Goal: Answer question/provide support: Share knowledge or assist other users

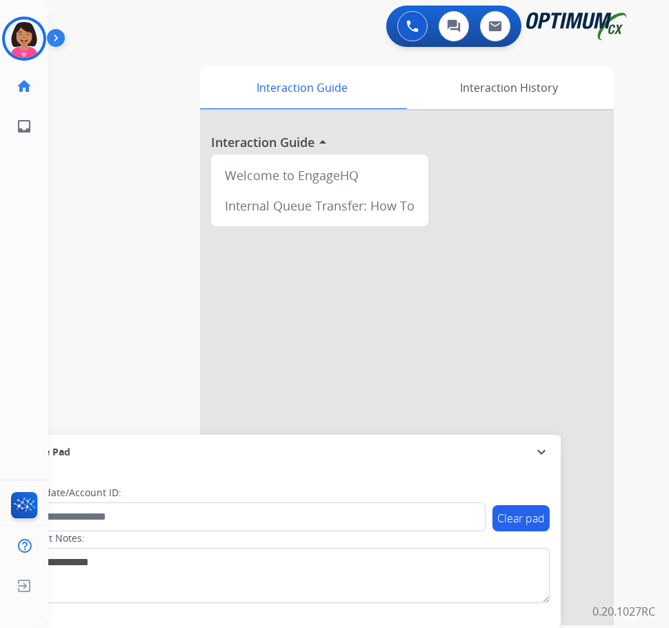
click at [27, 35] on img at bounding box center [24, 38] width 39 height 39
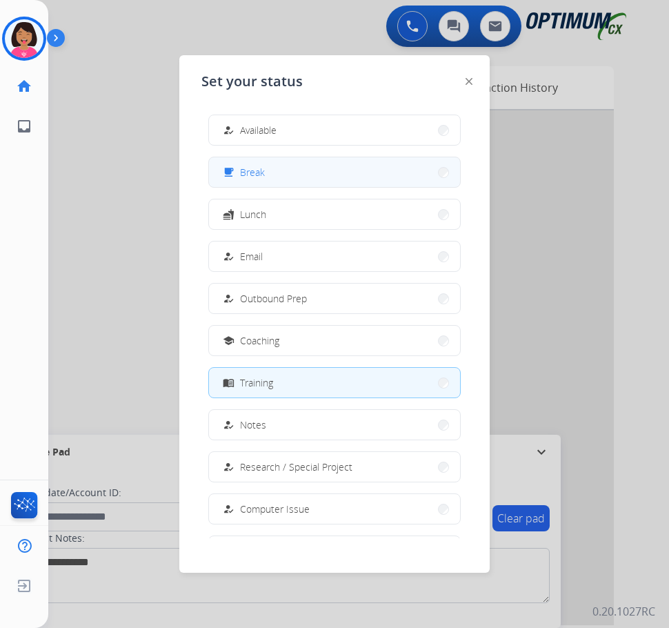
click at [227, 174] on div "free_breakfast" at bounding box center [230, 172] width 20 height 17
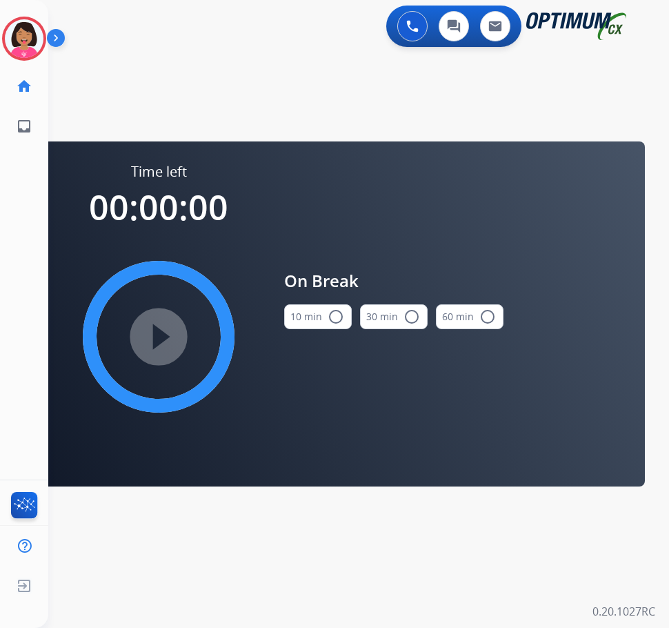
click at [304, 322] on button "10 min radio_button_unchecked" at bounding box center [318, 316] width 68 height 25
click at [7, 43] on img at bounding box center [24, 38] width 39 height 39
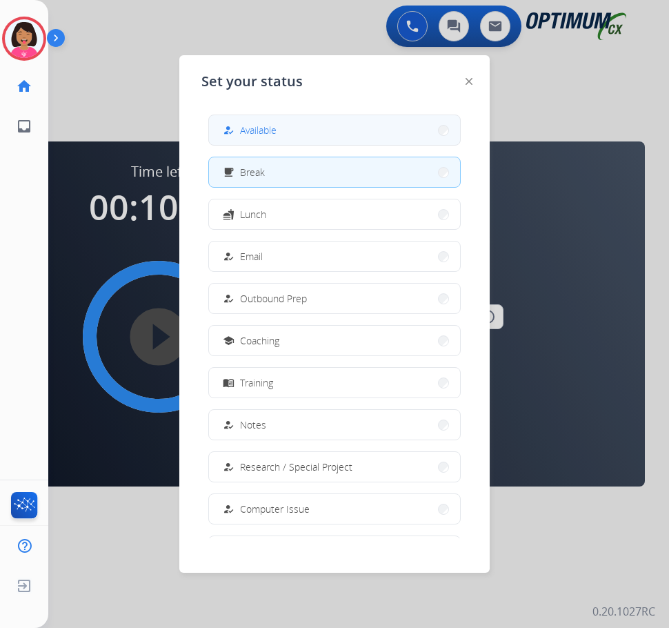
click at [256, 128] on span "Available" at bounding box center [258, 130] width 37 height 14
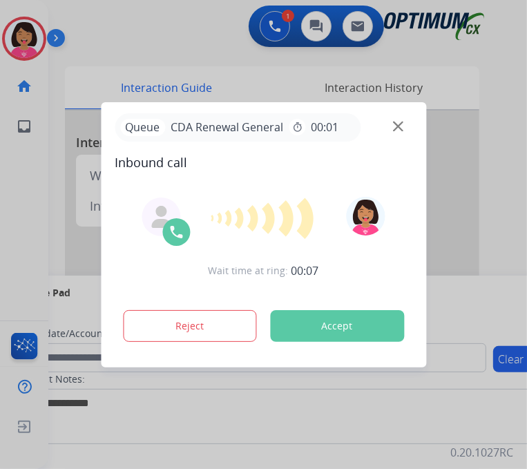
click at [400, 126] on img at bounding box center [398, 126] width 10 height 10
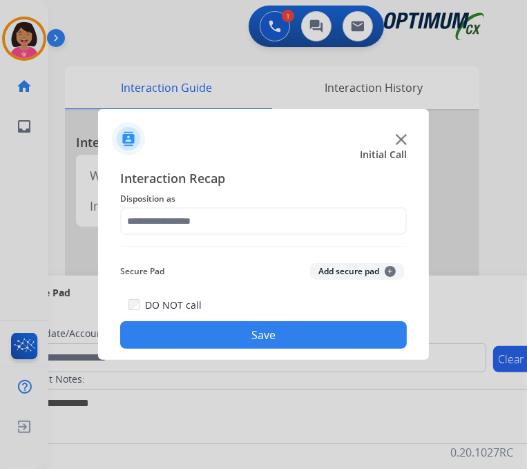
click at [404, 144] on img at bounding box center [400, 139] width 11 height 11
click at [402, 137] on img at bounding box center [400, 139] width 11 height 11
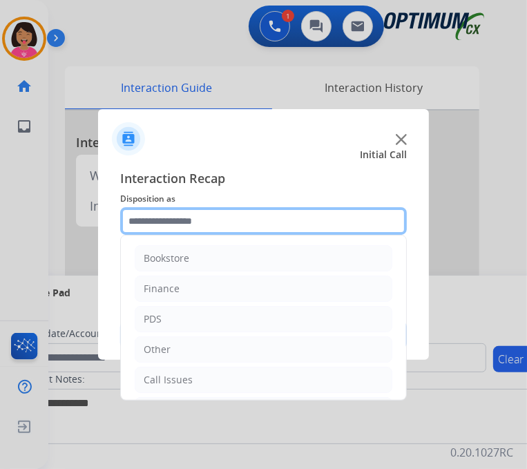
click at [275, 230] on input "text" at bounding box center [263, 221] width 286 height 28
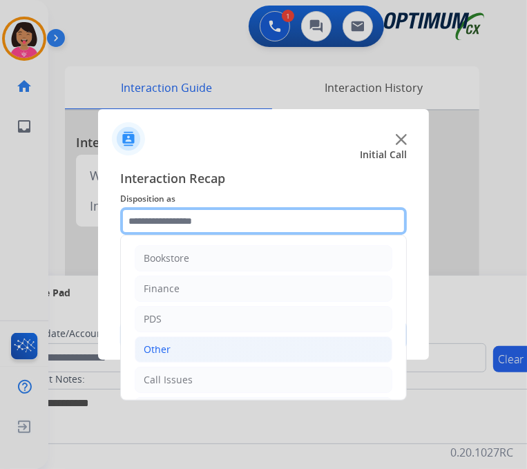
scroll to position [80, 0]
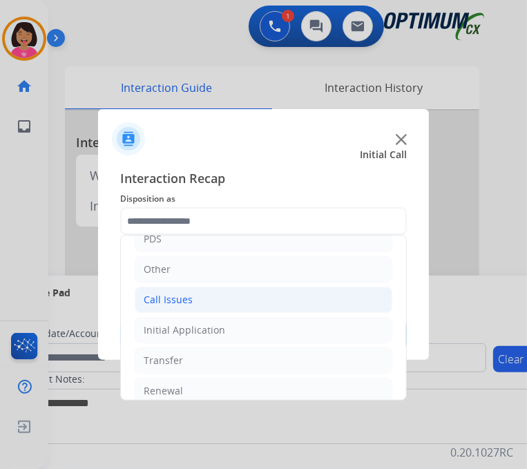
click at [207, 295] on li "Call Issues" at bounding box center [263, 299] width 257 height 26
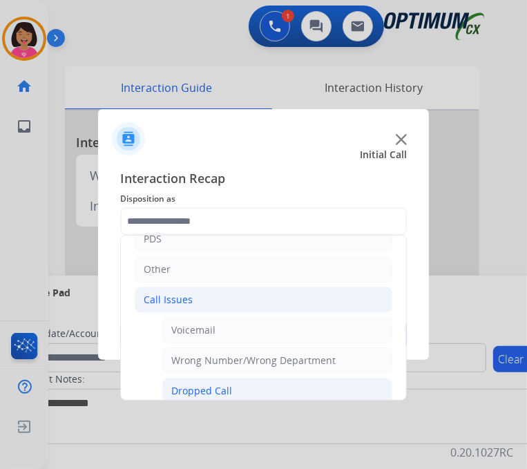
click at [218, 385] on div "Dropped Call" at bounding box center [201, 391] width 61 height 14
type input "**********"
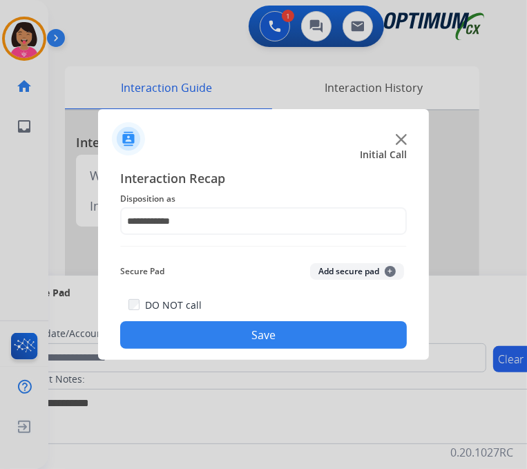
click at [262, 348] on div "DO NOT call Save" at bounding box center [263, 322] width 286 height 52
click at [262, 342] on button "Save" at bounding box center [263, 335] width 286 height 28
click at [342, 334] on button "Save" at bounding box center [263, 335] width 286 height 28
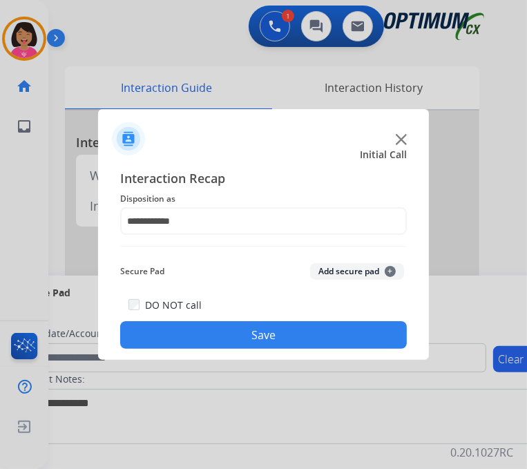
click at [342, 334] on button "Save" at bounding box center [263, 335] width 286 height 28
click at [406, 134] on div at bounding box center [263, 133] width 331 height 48
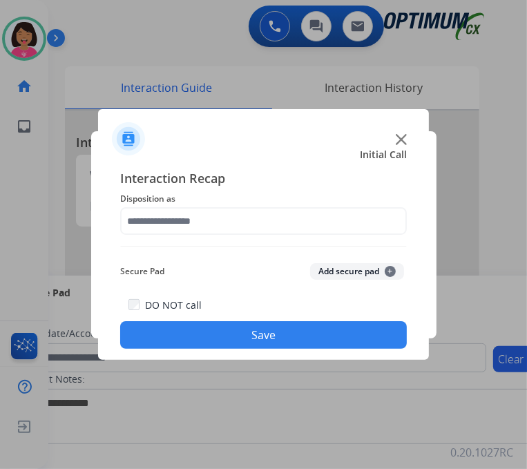
click at [84, 159] on div at bounding box center [263, 234] width 527 height 469
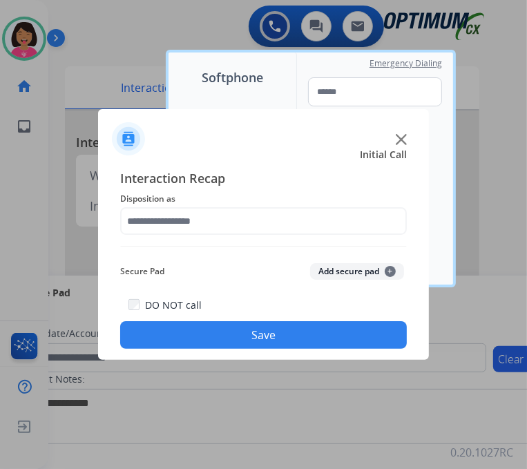
click at [400, 139] on img at bounding box center [400, 139] width 11 height 11
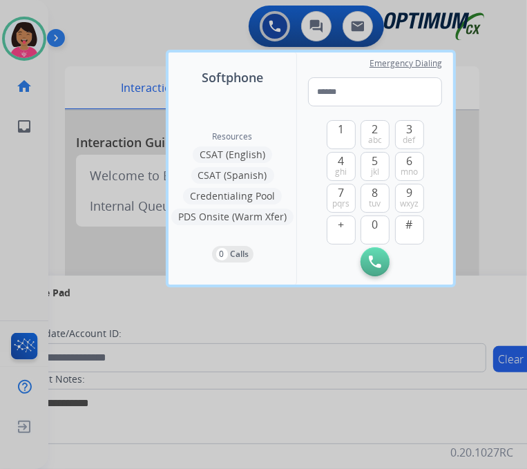
click at [475, 88] on div at bounding box center [263, 234] width 527 height 469
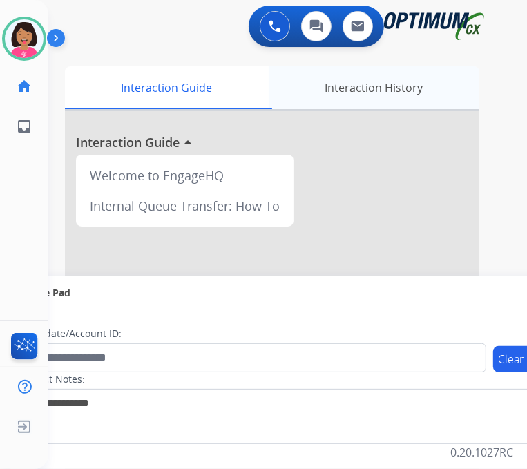
click at [442, 81] on div "Interaction History" at bounding box center [373, 87] width 210 height 43
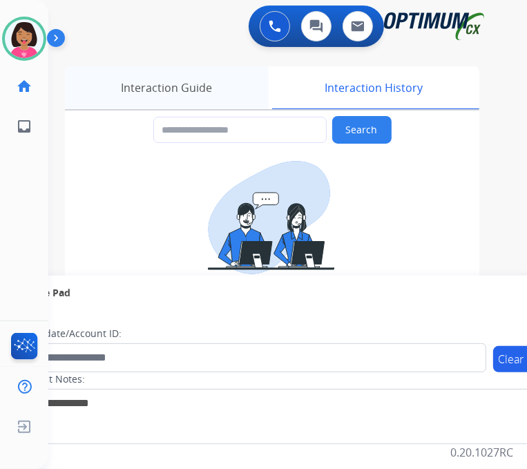
click at [152, 92] on div "Interaction Guide" at bounding box center [167, 87] width 204 height 43
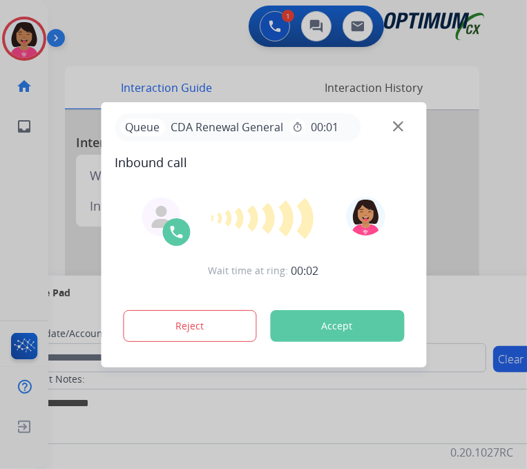
click at [55, 95] on div at bounding box center [263, 234] width 527 height 469
click at [399, 131] on img at bounding box center [398, 126] width 10 height 10
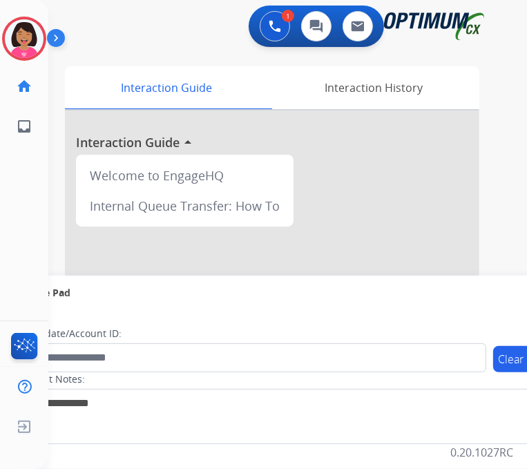
click at [403, 128] on div "Queue PDS General timer 00:01" at bounding box center [263, 127] width 297 height 28
click at [402, 131] on img at bounding box center [398, 126] width 10 height 10
drag, startPoint x: 402, startPoint y: 132, endPoint x: 388, endPoint y: 104, distance: 31.5
click at [388, 104] on div at bounding box center [263, 234] width 527 height 469
click at [397, 130] on img at bounding box center [398, 126] width 10 height 10
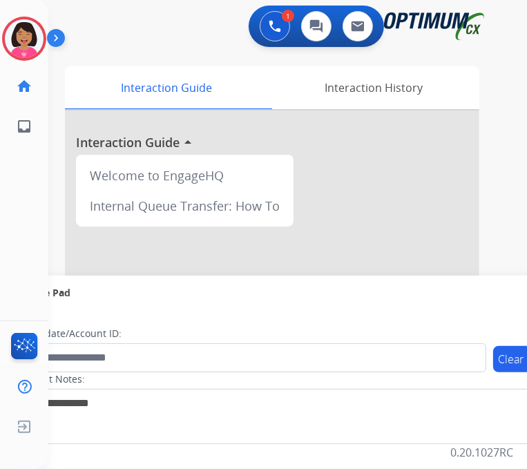
click at [397, 130] on img at bounding box center [398, 126] width 10 height 10
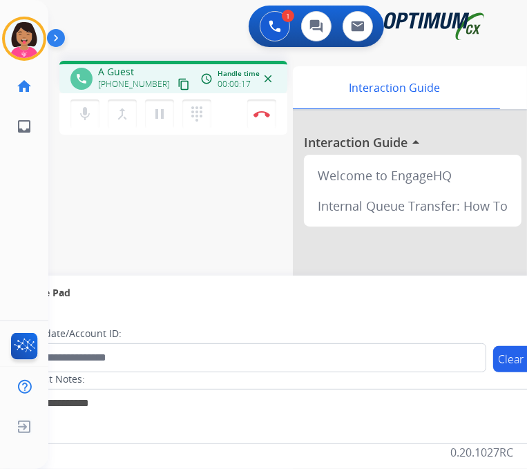
scroll to position [11, 0]
drag, startPoint x: 357, startPoint y: 14, endPoint x: 254, endPoint y: 99, distance: 134.3
click at [254, 110] on img at bounding box center [261, 113] width 17 height 7
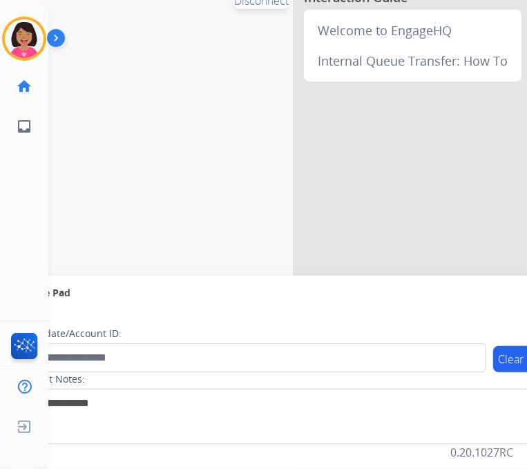
scroll to position [146, 0]
click at [254, 99] on div "phone A Guest +15393147577 content_copy access_time Call metrics Queue 00:27 Ho…" at bounding box center [270, 192] width 445 height 576
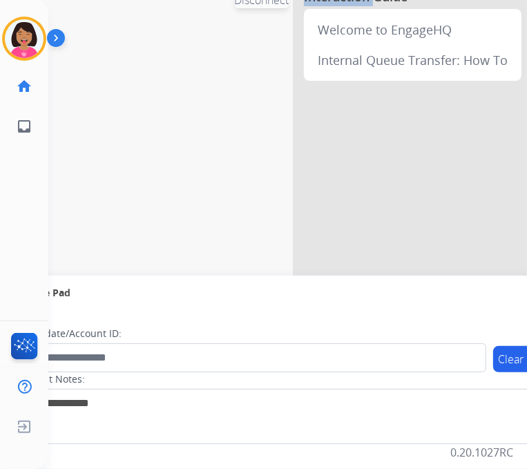
click at [254, 99] on div "phone A Guest +15393147577 content_copy access_time Call metrics Queue 00:27 Ho…" at bounding box center [270, 192] width 445 height 576
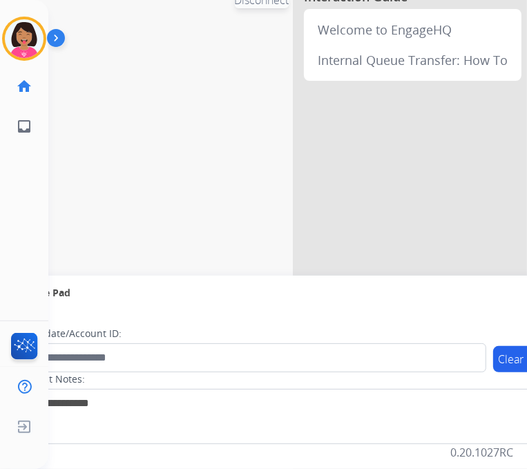
click at [254, 99] on div "phone A Guest +15393147577 content_copy access_time Call metrics Queue 00:27 Ho…" at bounding box center [270, 192] width 445 height 576
click at [254, 99] on div "phone +15393147577 +15393147577 content_copy access_time Call metrics Queue 00:…" at bounding box center [270, 192] width 445 height 576
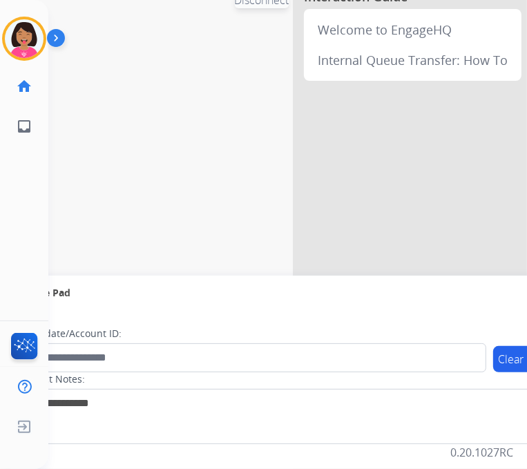
click at [254, 99] on div "phone +15393147577 +15393147577 content_copy access_time Call metrics Queue 00:…" at bounding box center [270, 192] width 445 height 576
click at [58, 193] on div "phone +15393147577 +15393147577 content_copy access_time Call metrics Queue 00:…" at bounding box center [270, 192] width 445 height 576
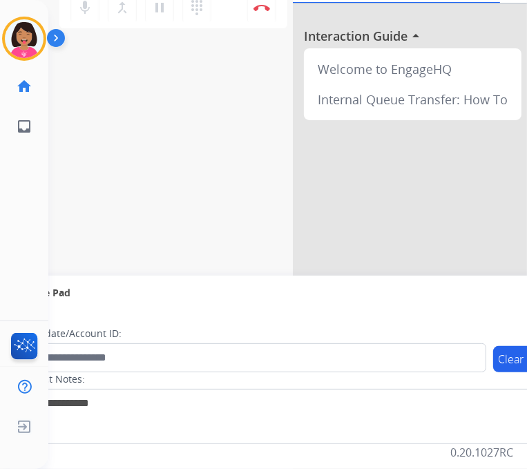
scroll to position [0, 0]
click at [257, 6] on img at bounding box center [261, 7] width 17 height 7
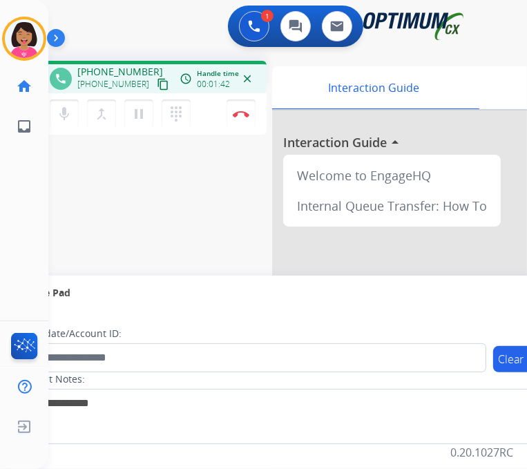
scroll to position [0, 24]
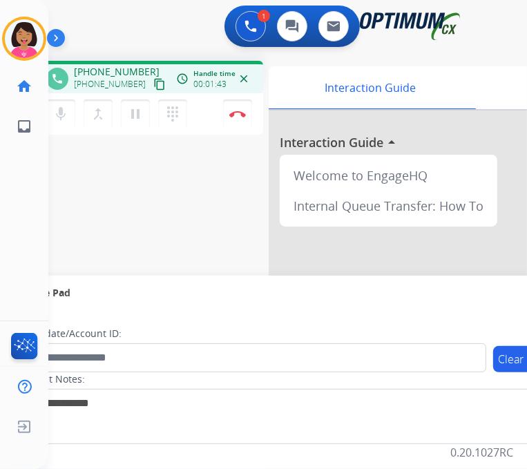
click at [248, 79] on mat-icon "close" at bounding box center [243, 78] width 12 height 12
click at [153, 79] on mat-icon "content_copy" at bounding box center [159, 84] width 12 height 12
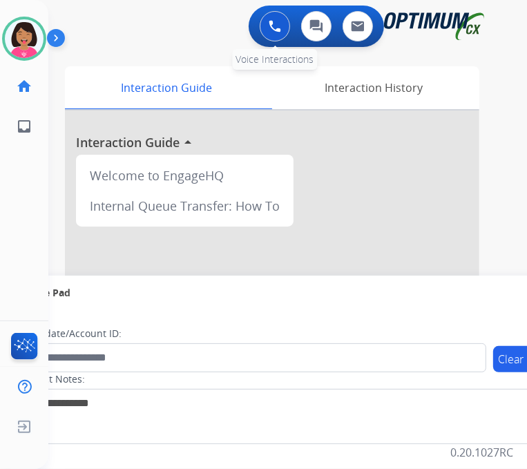
click at [281, 26] on img at bounding box center [274, 26] width 12 height 12
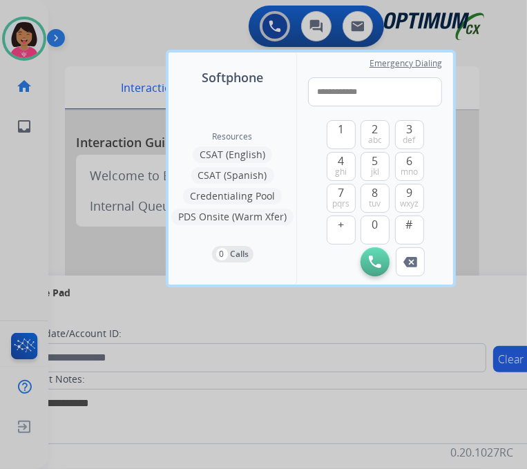
drag, startPoint x: 326, startPoint y: 84, endPoint x: 264, endPoint y: 79, distance: 62.2
click at [264, 79] on div "**********" at bounding box center [310, 168] width 284 height 232
type input "**********"
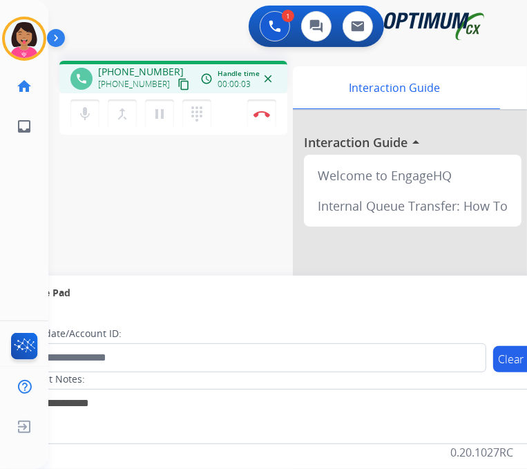
click at [55, 197] on div "phone [PHONE_NUMBER] [PHONE_NUMBER] content_copy access_time Call metrics Queue…" at bounding box center [270, 338] width 445 height 576
click at [77, 128] on div "mic Mute merge_type Bridge pause Hold dialpad Dialpad" at bounding box center [144, 113] width 149 height 29
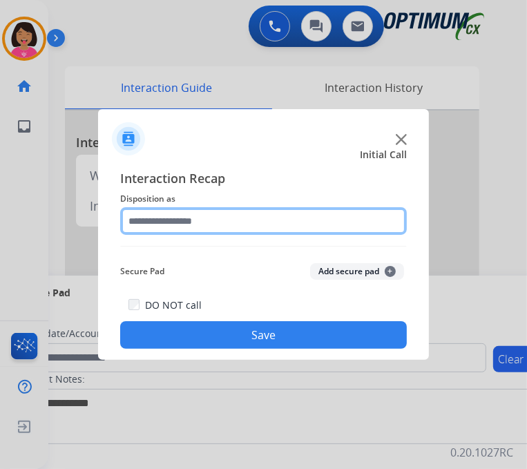
click at [344, 223] on input "text" at bounding box center [263, 221] width 286 height 28
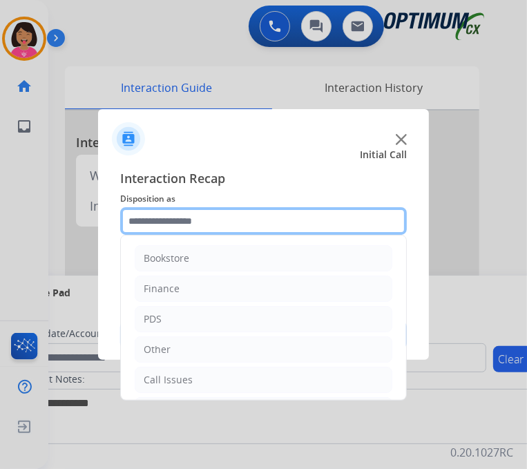
scroll to position [91, 0]
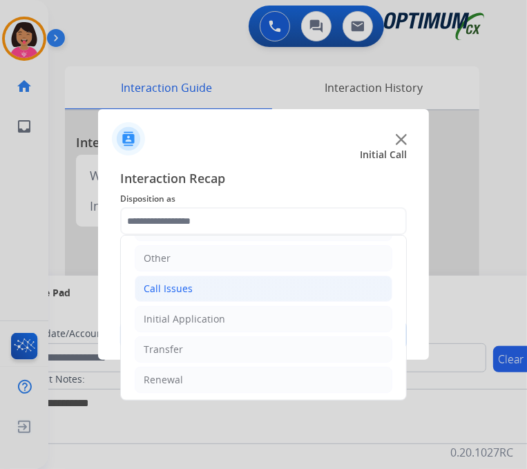
click at [193, 292] on li "Call Issues" at bounding box center [263, 288] width 257 height 26
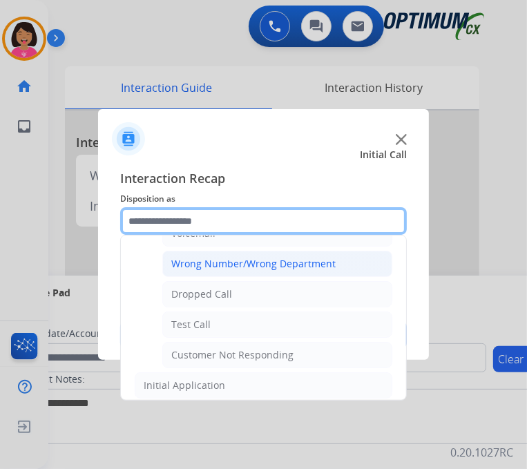
scroll to position [177, 0]
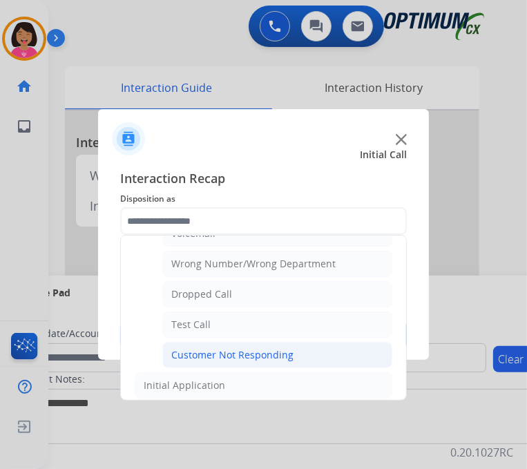
click at [227, 348] on div "Customer Not Responding" at bounding box center [232, 355] width 122 height 14
type input "**********"
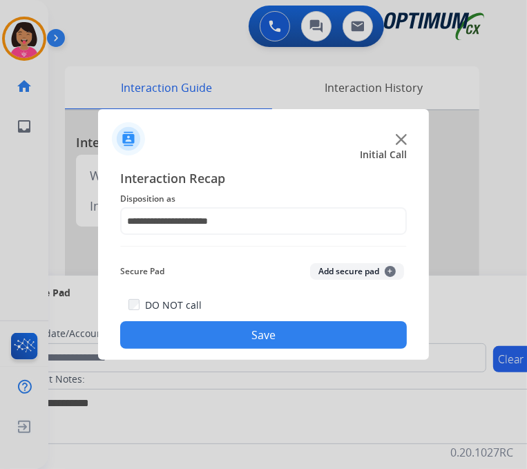
click at [224, 333] on button "Save" at bounding box center [263, 335] width 286 height 28
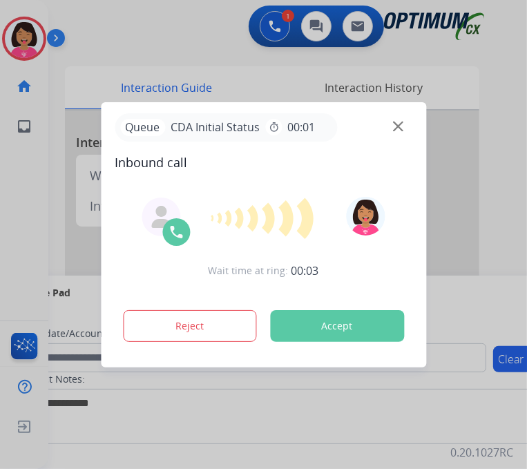
click at [37, 124] on div at bounding box center [263, 234] width 527 height 469
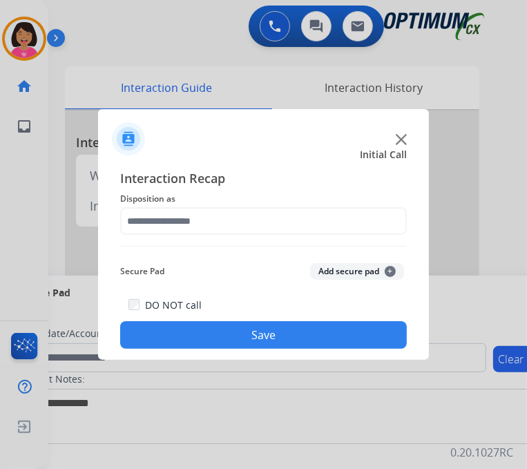
click at [50, 222] on div at bounding box center [263, 234] width 527 height 469
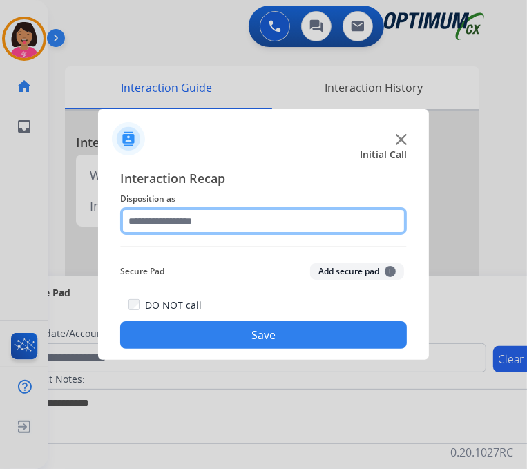
click at [353, 216] on input "text" at bounding box center [263, 221] width 286 height 28
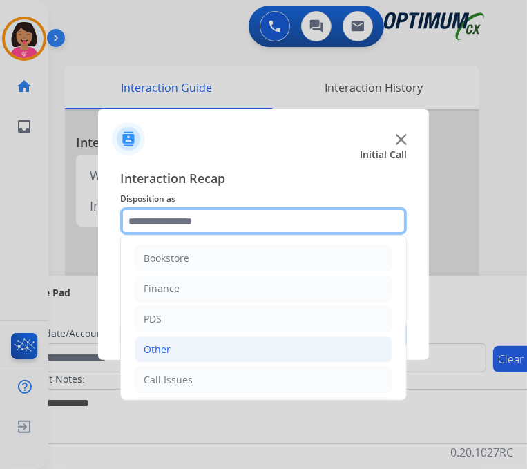
scroll to position [76, 0]
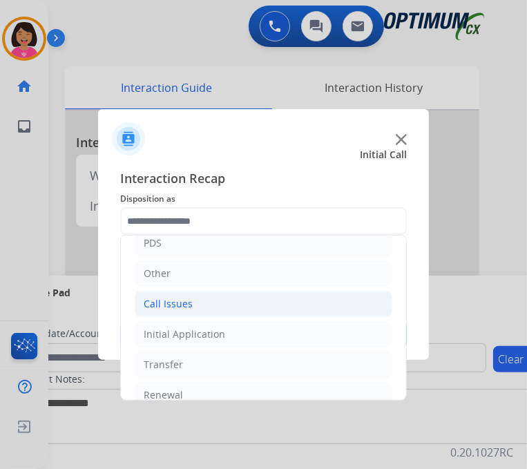
click at [215, 303] on li "Call Issues" at bounding box center [263, 304] width 257 height 26
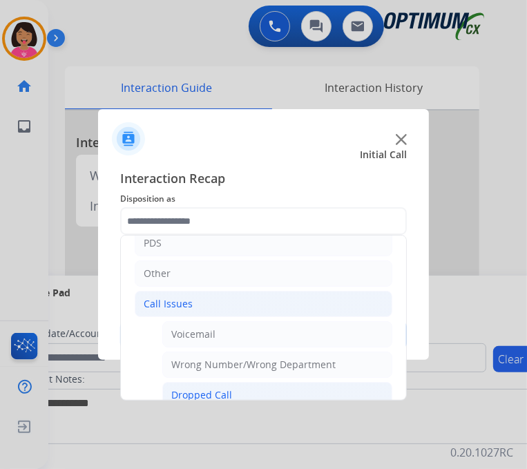
click at [257, 395] on li "Dropped Call" at bounding box center [277, 395] width 230 height 26
type input "**********"
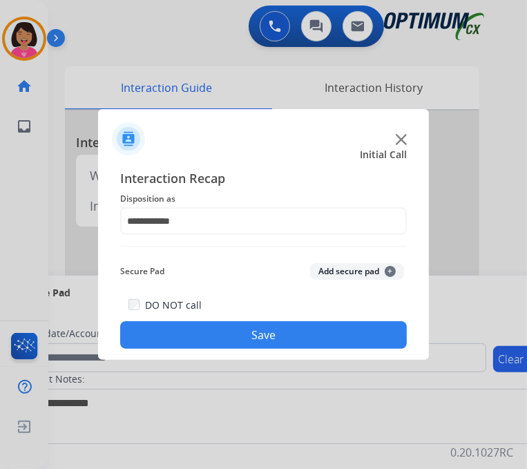
click at [251, 322] on button "Save" at bounding box center [263, 335] width 286 height 28
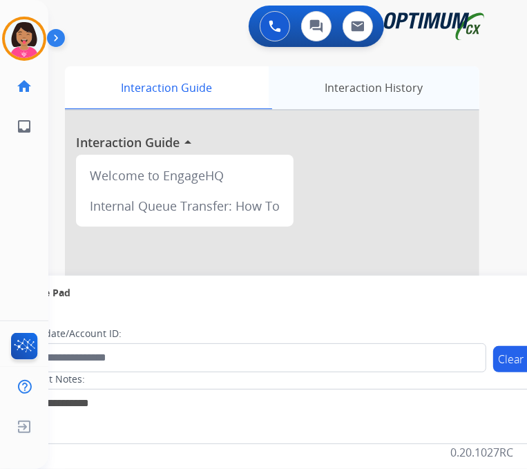
click at [363, 88] on div "Interaction History" at bounding box center [373, 87] width 210 height 43
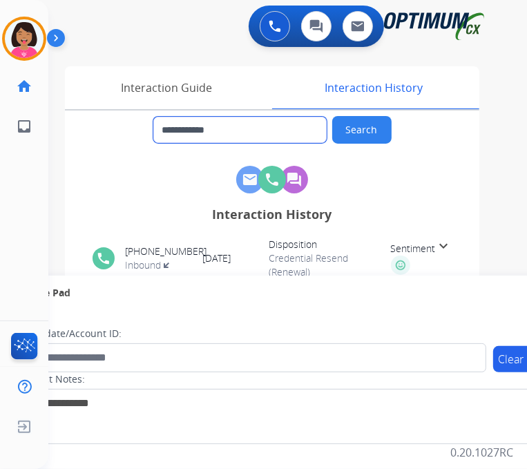
drag, startPoint x: 246, startPoint y: 131, endPoint x: 177, endPoint y: 120, distance: 69.9
click at [177, 120] on input "**********" at bounding box center [239, 130] width 173 height 26
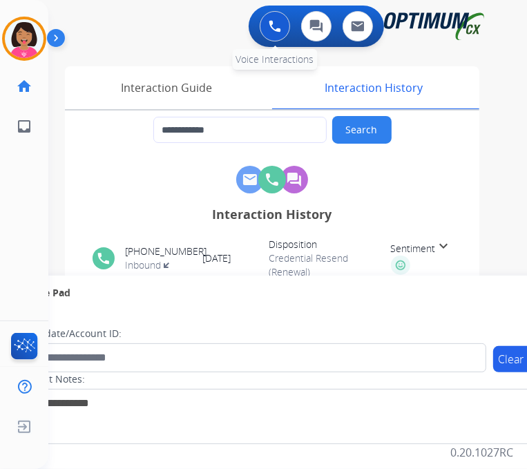
click at [275, 33] on button at bounding box center [274, 26] width 30 height 30
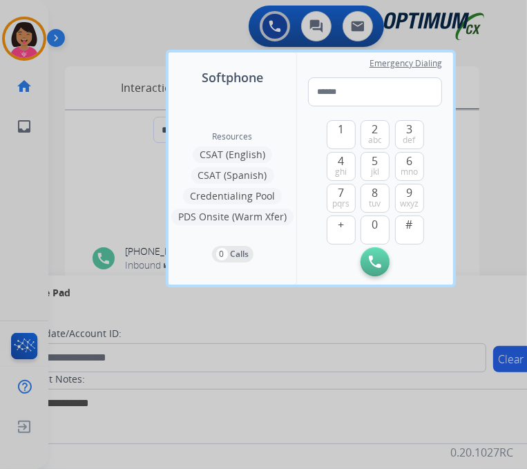
click at [25, 35] on div at bounding box center [263, 234] width 527 height 469
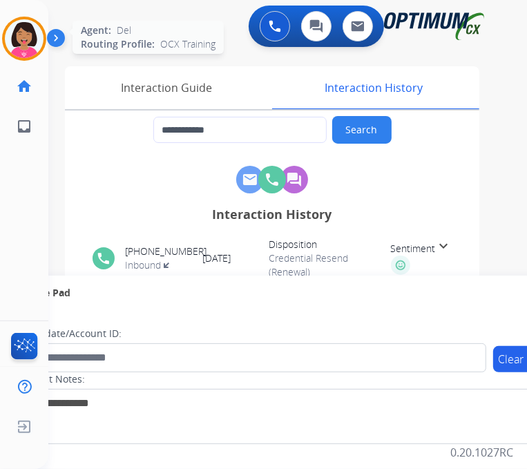
click at [26, 36] on img at bounding box center [24, 38] width 39 height 39
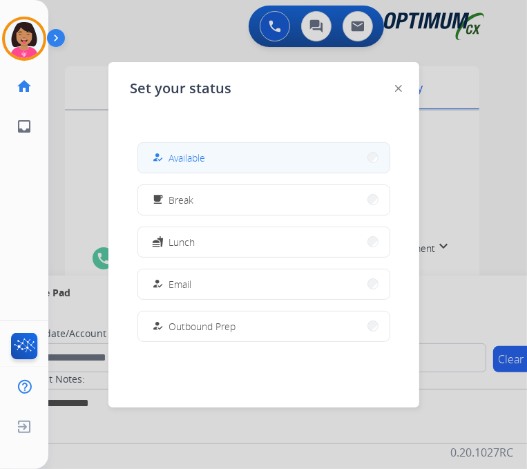
click at [269, 159] on button "how_to_reg Available" at bounding box center [263, 158] width 251 height 30
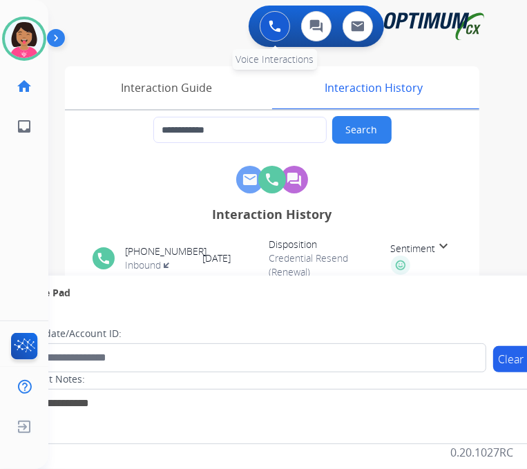
click at [281, 23] on img at bounding box center [274, 26] width 12 height 12
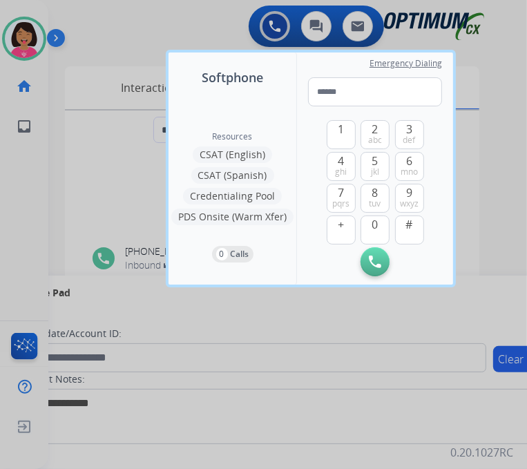
type input "**********"
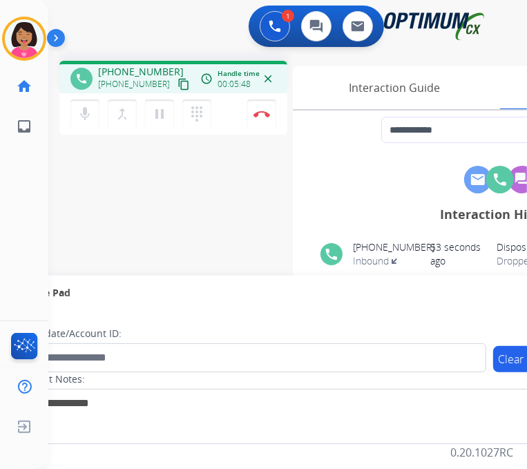
click at [66, 175] on div "**********" at bounding box center [270, 338] width 445 height 576
click at [262, 112] on img at bounding box center [261, 113] width 17 height 7
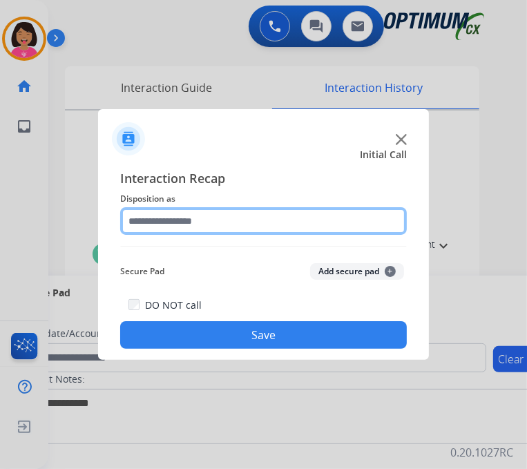
click at [282, 219] on input "text" at bounding box center [263, 221] width 286 height 28
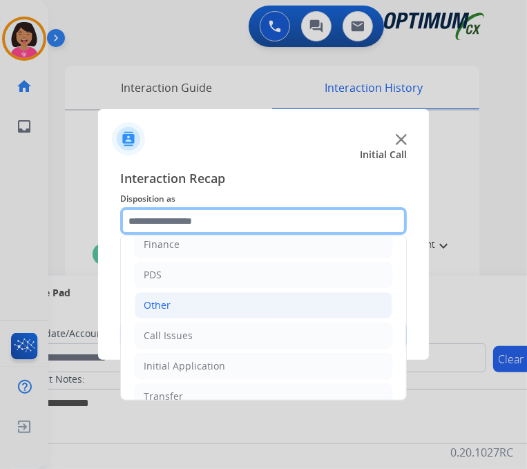
scroll to position [91, 0]
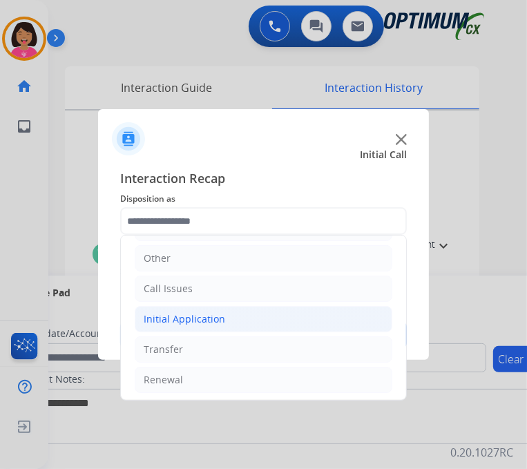
click at [222, 322] on li "Initial Application" at bounding box center [263, 319] width 257 height 26
click at [221, 320] on div "Initial Application" at bounding box center [184, 319] width 81 height 14
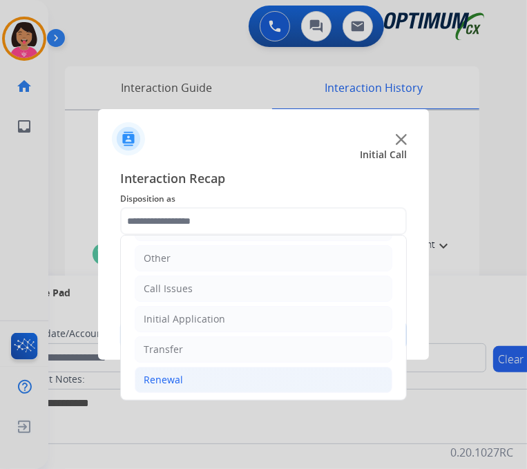
click at [233, 366] on li "Renewal" at bounding box center [263, 379] width 257 height 26
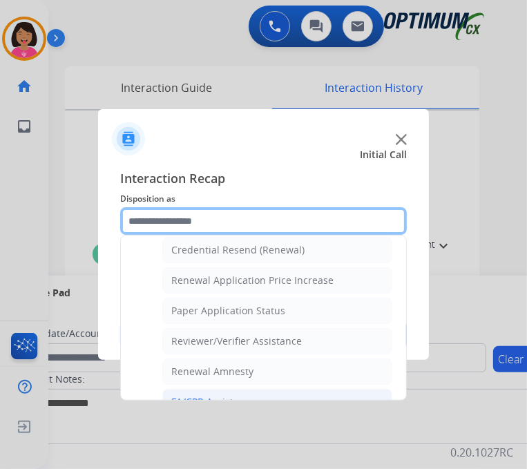
scroll to position [320, 0]
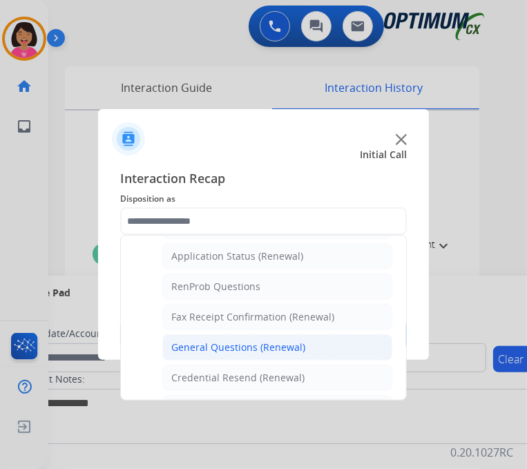
click at [248, 340] on div "General Questions (Renewal)" at bounding box center [238, 347] width 134 height 14
type input "**********"
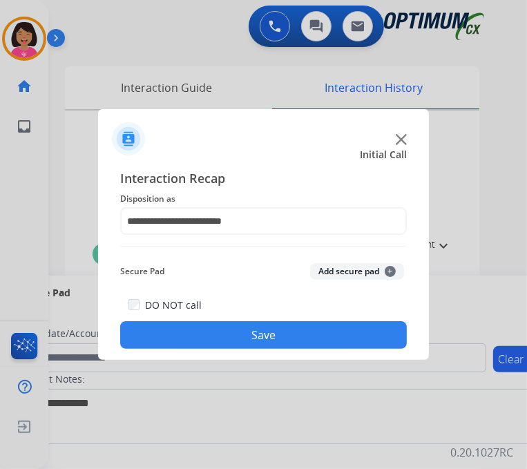
click at [248, 331] on button "Save" at bounding box center [263, 335] width 286 height 28
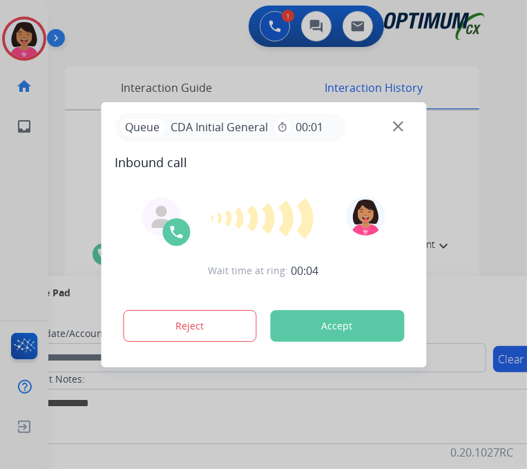
click at [43, 145] on div at bounding box center [263, 234] width 527 height 469
click at [402, 121] on img at bounding box center [398, 126] width 10 height 10
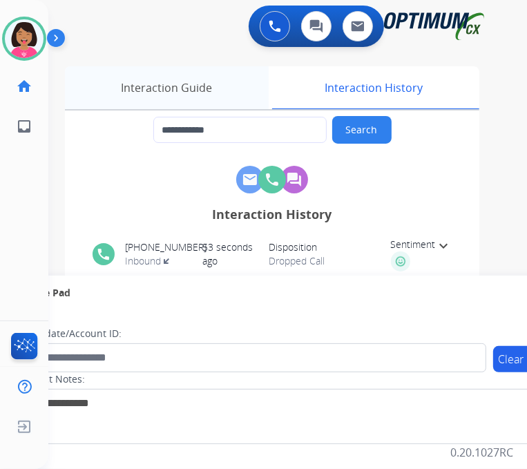
click at [146, 88] on div "Interaction Guide" at bounding box center [167, 87] width 204 height 43
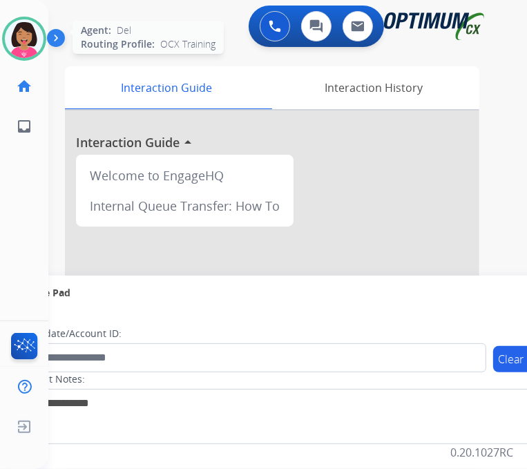
click at [37, 26] on img at bounding box center [24, 38] width 39 height 39
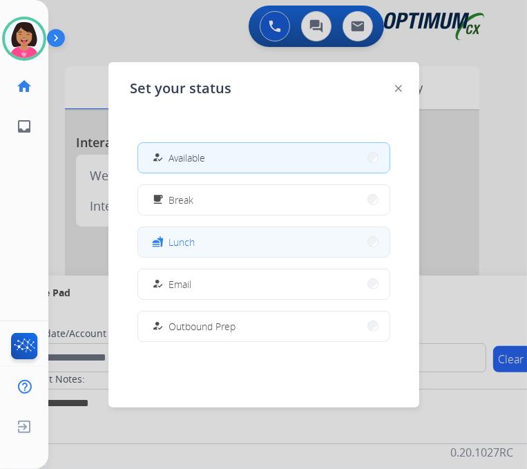
click at [225, 233] on button "fastfood Lunch" at bounding box center [263, 242] width 251 height 30
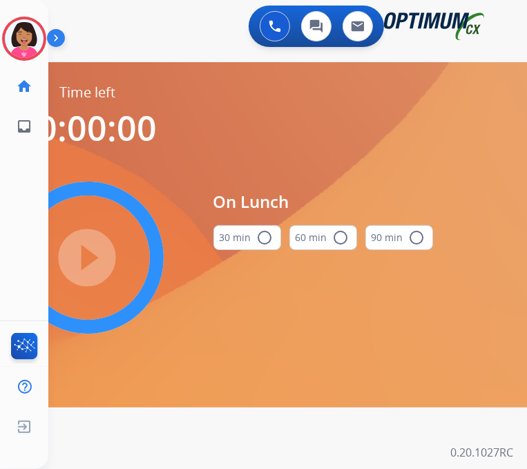
click at [225, 233] on button "30 min radio_button_unchecked" at bounding box center [247, 237] width 68 height 25
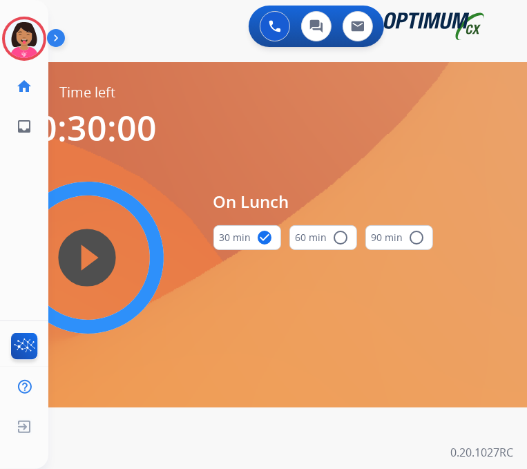
click at [94, 252] on mat-icon "play_circle_filled" at bounding box center [87, 257] width 17 height 17
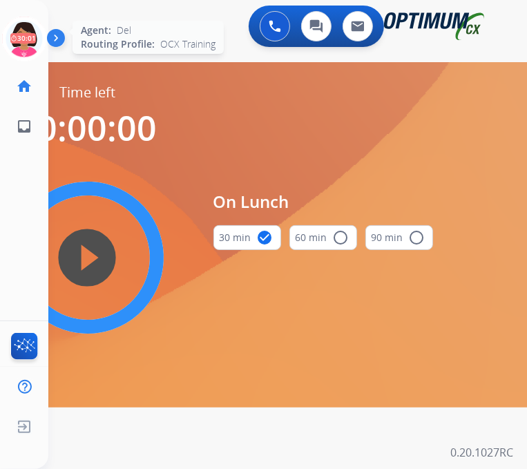
click at [26, 27] on icon at bounding box center [24, 39] width 45 height 45
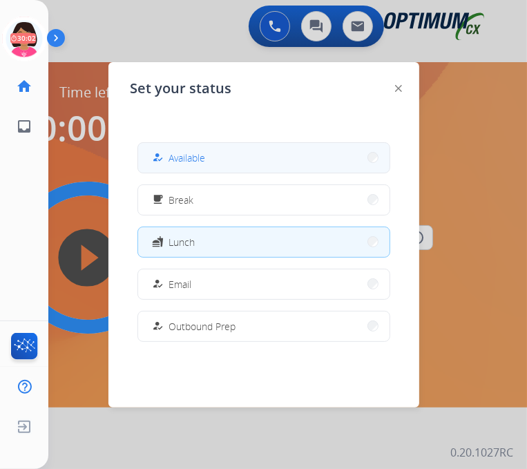
click at [214, 143] on button "how_to_reg Available" at bounding box center [263, 158] width 251 height 30
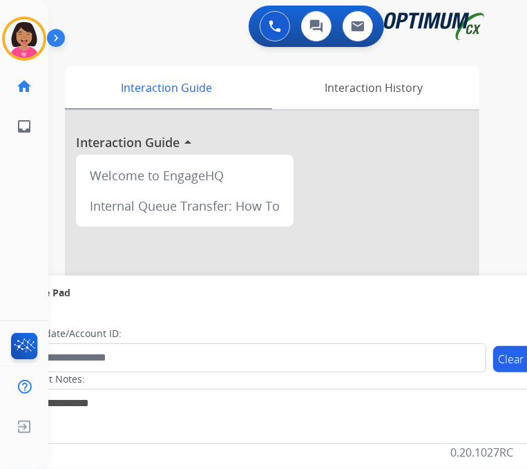
click at [17, 188] on div "Del Available Edit Avatar Agent: Del Routing Profile: OCX Training home Home Ho…" at bounding box center [24, 234] width 48 height 469
click at [108, 50] on div "swap_horiz Break voice bridge close_fullscreen Connect 3-Way Call merge_type Se…" at bounding box center [270, 338] width 445 height 576
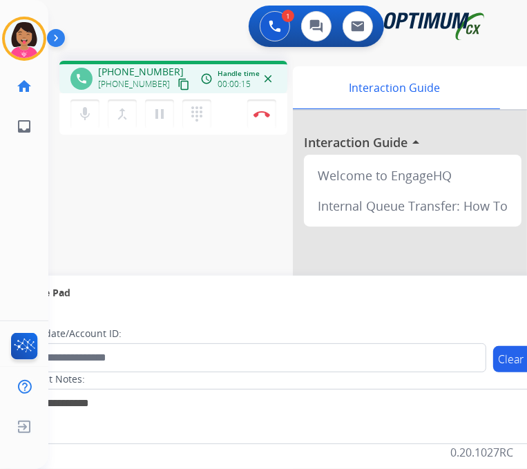
click at [177, 77] on div "[PHONE_NUMBER] content_copy" at bounding box center [145, 84] width 94 height 17
click at [43, 126] on li "inbox Emails Emails" at bounding box center [24, 126] width 39 height 39
click at [177, 78] on mat-icon "content_copy" at bounding box center [183, 84] width 12 height 12
click at [75, 110] on button "mic Mute" at bounding box center [84, 113] width 29 height 29
click at [78, 106] on mat-icon "mic_off" at bounding box center [85, 114] width 17 height 17
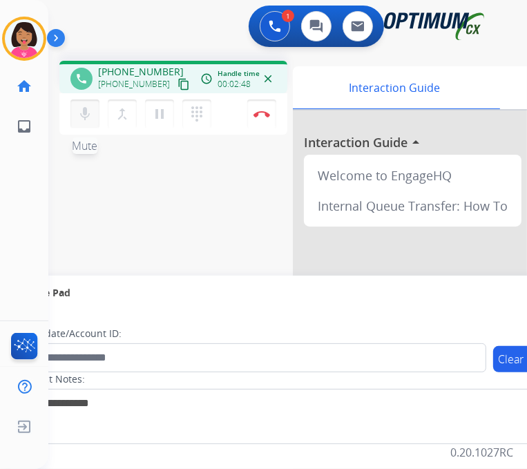
click at [78, 106] on mat-icon "mic" at bounding box center [85, 114] width 17 height 17
click at [79, 106] on mat-icon "mic_off" at bounding box center [85, 114] width 17 height 17
click at [79, 106] on mat-icon "mic" at bounding box center [85, 114] width 17 height 17
click at [79, 106] on mat-icon "mic_off" at bounding box center [85, 114] width 17 height 17
click at [79, 106] on mat-icon "mic" at bounding box center [85, 114] width 17 height 17
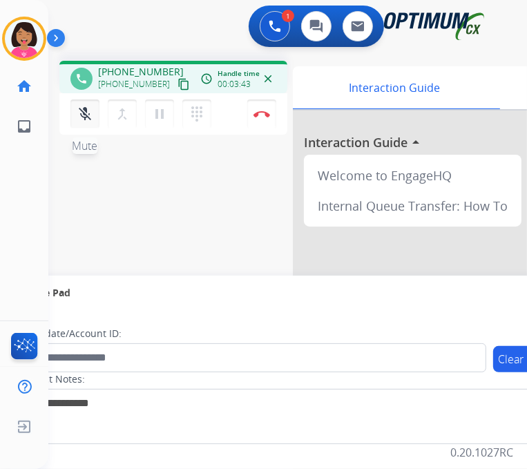
click at [86, 106] on mat-icon "mic_off" at bounding box center [85, 114] width 17 height 17
click at [51, 237] on div "phone [PHONE_NUMBER] [PHONE_NUMBER] content_copy access_time Call metrics Queue…" at bounding box center [270, 338] width 445 height 576
click at [4, 197] on div "Del Busy Edit Avatar Agent: [PERSON_NAME] Profile: OCX Training home Home Home …" at bounding box center [24, 234] width 48 height 469
click at [257, 110] on img at bounding box center [261, 113] width 17 height 7
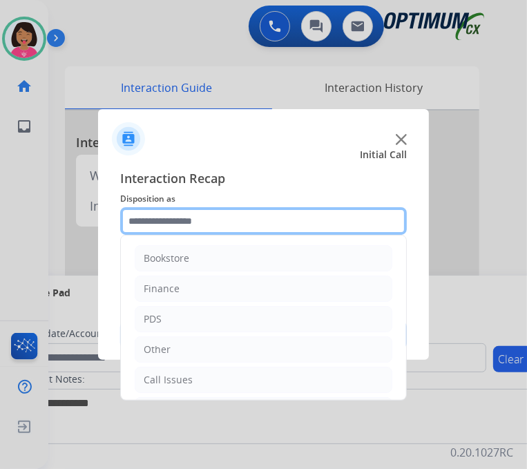
click at [254, 217] on input "text" at bounding box center [263, 221] width 286 height 28
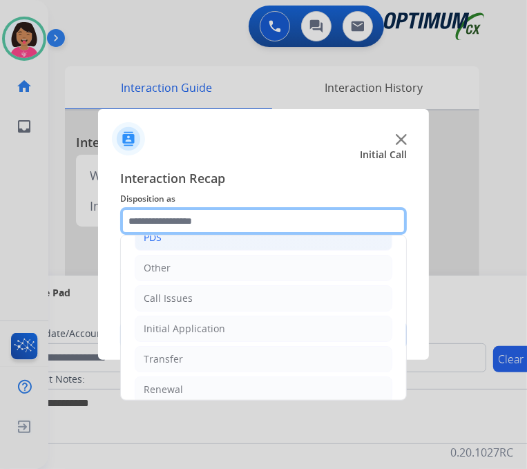
scroll to position [91, 0]
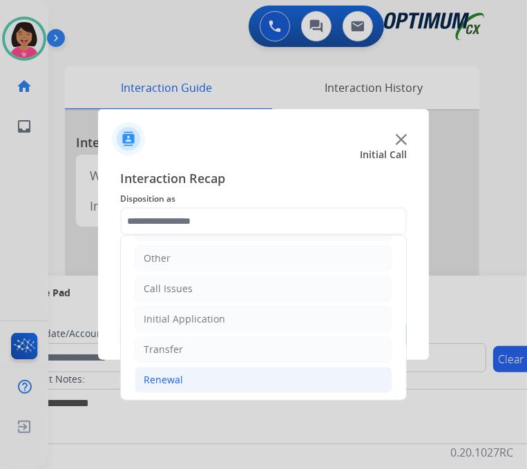
click at [238, 366] on li "Renewal" at bounding box center [263, 379] width 257 height 26
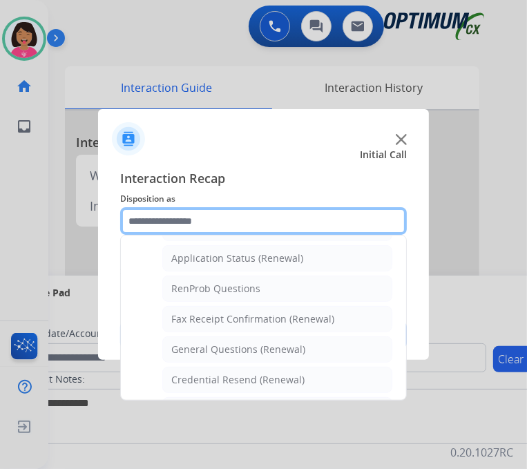
scroll to position [318, 0]
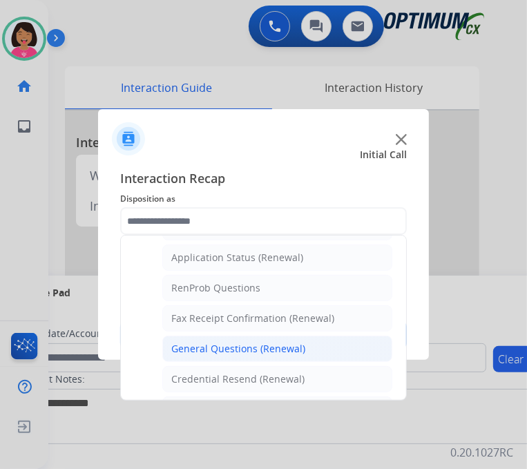
click at [243, 342] on div "General Questions (Renewal)" at bounding box center [238, 349] width 134 height 14
type input "**********"
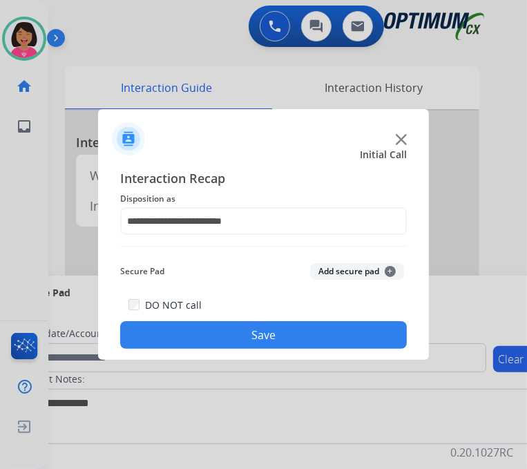
click at [243, 331] on button "Save" at bounding box center [263, 335] width 286 height 28
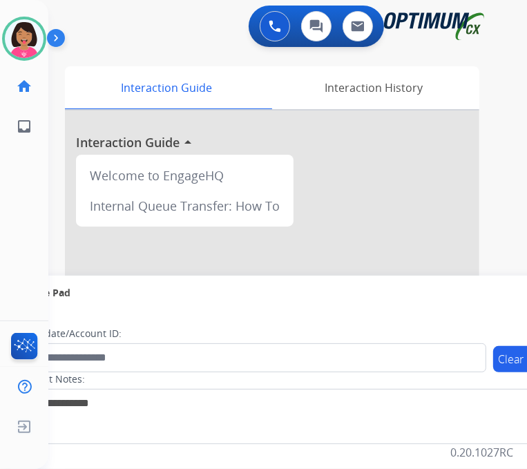
click at [43, 190] on div "Del Available Edit Avatar Agent: Del Routing Profile: OCX Training home Home Ho…" at bounding box center [24, 234] width 48 height 469
click at [11, 206] on div "Del Available Edit Avatar Agent: Del Routing Profile: OCX Training home Home Ho…" at bounding box center [24, 234] width 48 height 469
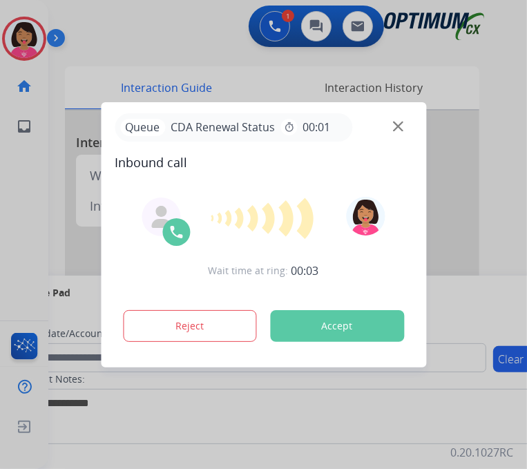
click at [1, 208] on div at bounding box center [263, 234] width 527 height 469
click at [395, 121] on img at bounding box center [398, 126] width 10 height 10
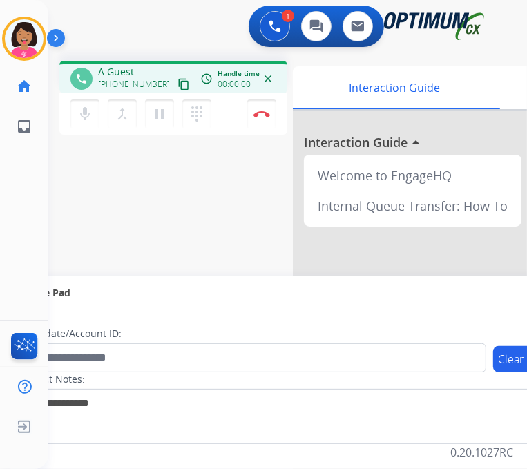
click at [10, 193] on div "Del Busy Edit Avatar Agent: [PERSON_NAME] Profile: OCX Training home Home Home …" at bounding box center [24, 234] width 48 height 469
click at [177, 78] on mat-icon "content_copy" at bounding box center [183, 84] width 12 height 12
click at [74, 178] on div "phone [PHONE_NUMBER] [PHONE_NUMBER] content_copy access_time Call metrics Queue…" at bounding box center [270, 338] width 445 height 576
click at [281, 20] on img at bounding box center [274, 26] width 12 height 12
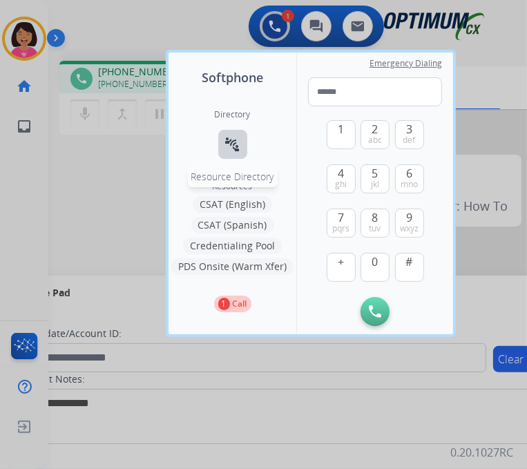
click at [225, 140] on mat-icon "connect_without_contact" at bounding box center [232, 144] width 17 height 17
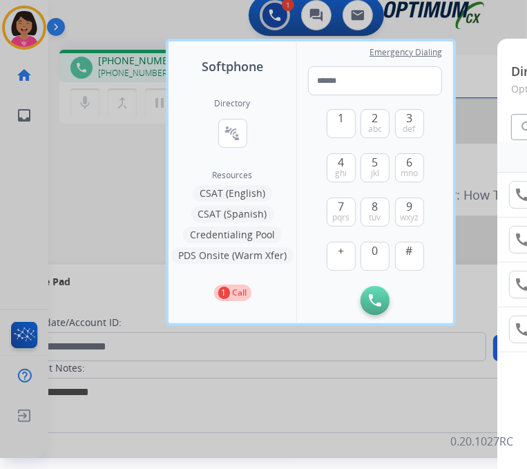
scroll to position [11, 165]
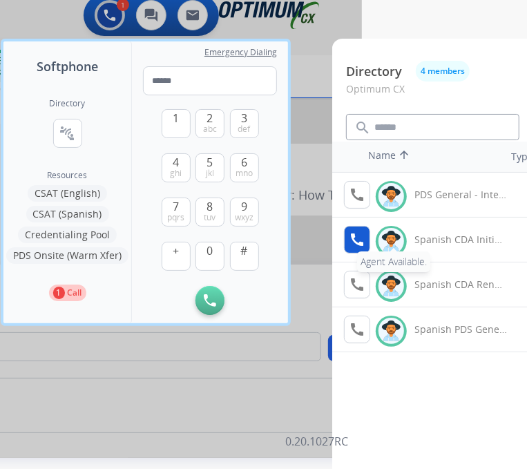
click at [351, 240] on mat-icon "call" at bounding box center [356, 239] width 17 height 17
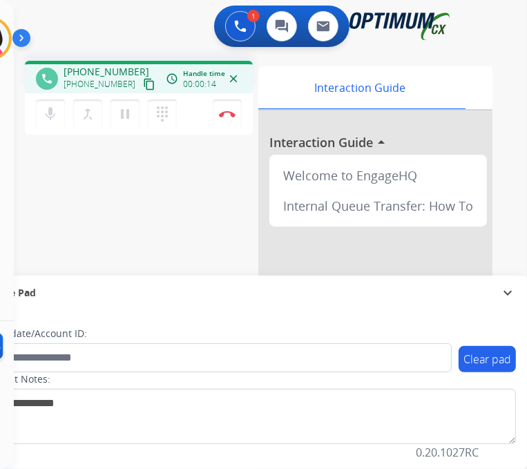
scroll to position [11, 34]
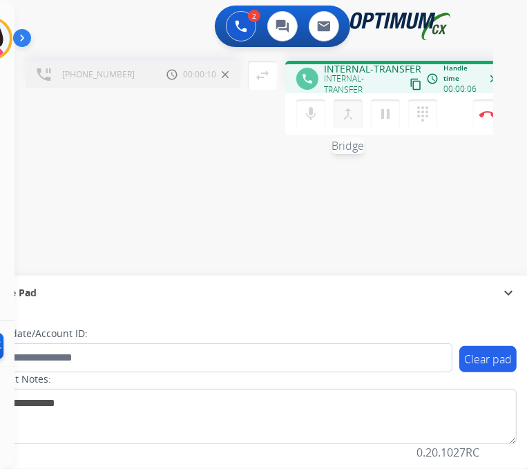
click at [345, 106] on mat-icon "merge_type" at bounding box center [348, 114] width 17 height 17
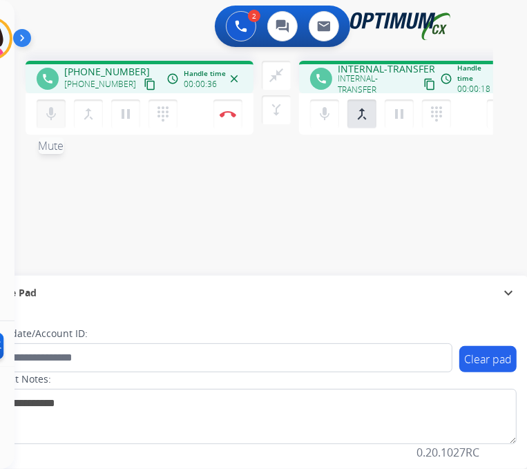
click at [48, 107] on mat-icon "mic" at bounding box center [51, 114] width 17 height 17
click at [48, 107] on mat-icon "mic_off" at bounding box center [51, 114] width 17 height 17
click at [271, 70] on mat-icon "close_fullscreen" at bounding box center [276, 75] width 17 height 17
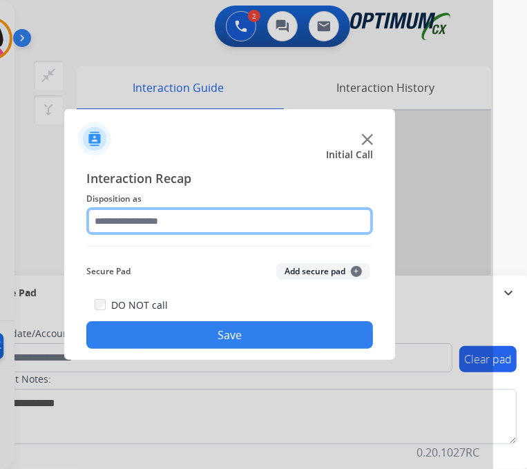
click at [227, 216] on input "text" at bounding box center [229, 221] width 286 height 28
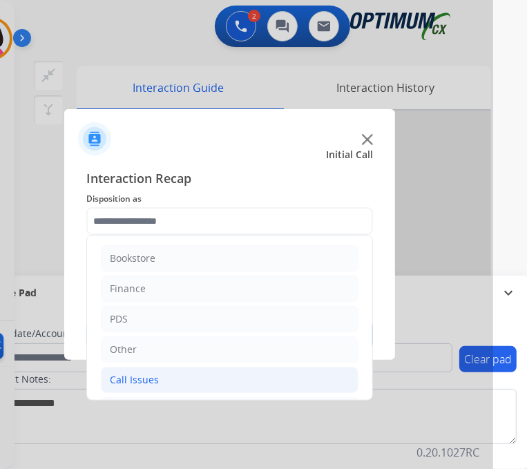
click at [178, 377] on li "Call Issues" at bounding box center [229, 379] width 257 height 26
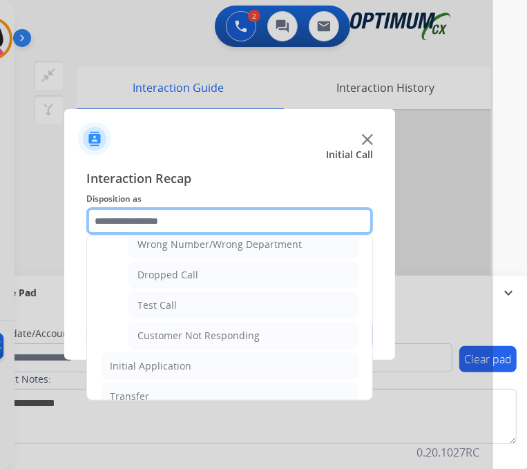
scroll to position [197, 0]
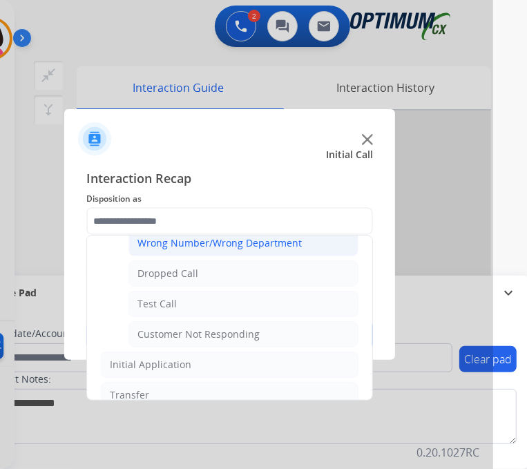
click at [206, 236] on div "Wrong Number/Wrong Department" at bounding box center [219, 243] width 164 height 14
type input "**********"
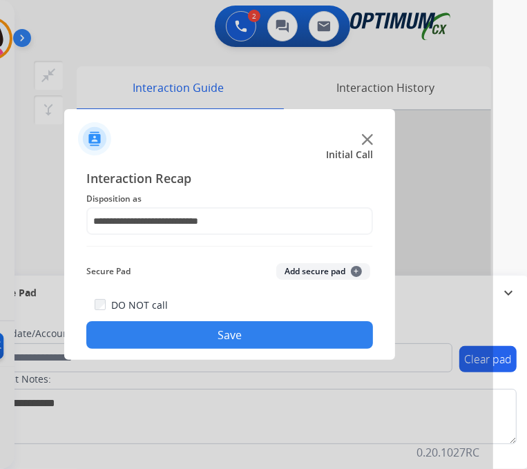
click at [207, 321] on button "Save" at bounding box center [229, 335] width 286 height 28
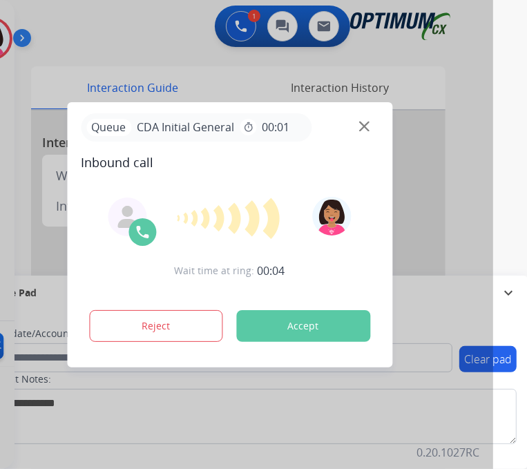
click at [88, 198] on div at bounding box center [229, 218] width 297 height 43
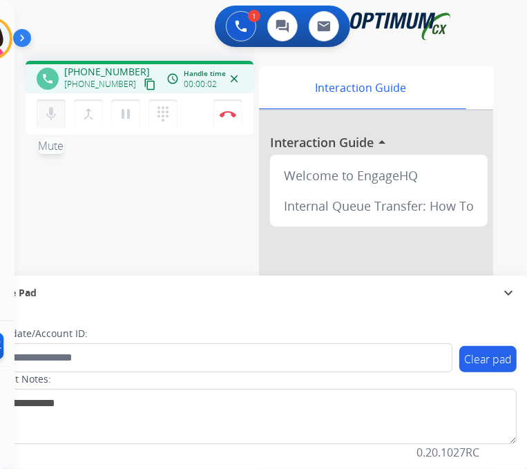
click at [41, 99] on button "mic Mute" at bounding box center [51, 113] width 29 height 29
click at [141, 79] on button "content_copy" at bounding box center [149, 84] width 17 height 17
click at [52, 106] on mat-icon "mic_off" at bounding box center [51, 114] width 17 height 17
click at [38, 197] on div "phone [PHONE_NUMBER] [PHONE_NUMBER] content_copy access_time Call metrics Queue…" at bounding box center [236, 338] width 445 height 576
click at [232, 110] on img at bounding box center [227, 113] width 17 height 7
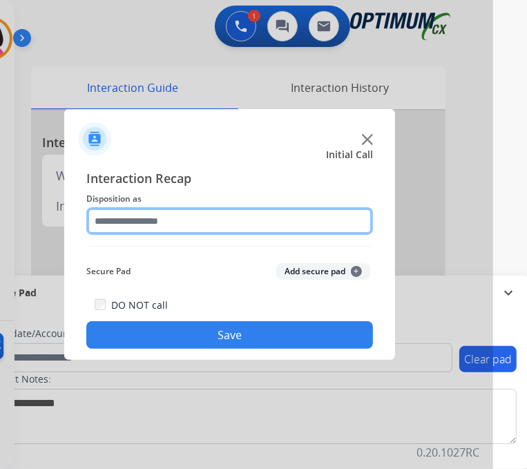
click at [215, 215] on input "text" at bounding box center [229, 221] width 286 height 28
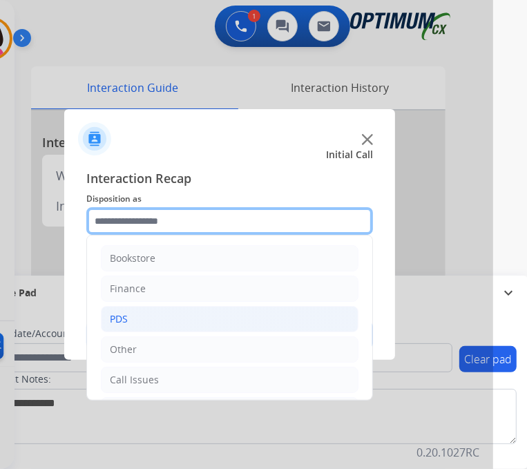
scroll to position [23, 0]
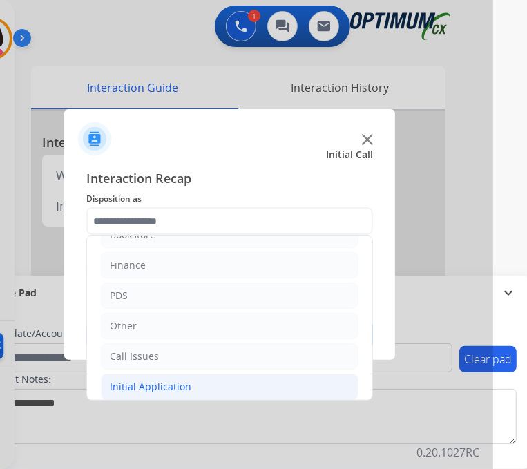
click at [181, 380] on div "Initial Application" at bounding box center [150, 387] width 81 height 14
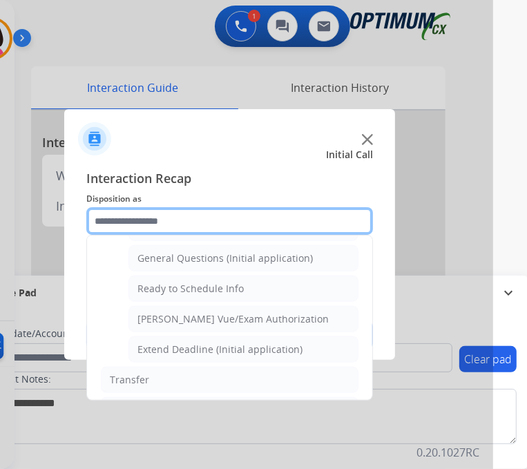
scroll to position [776, 0]
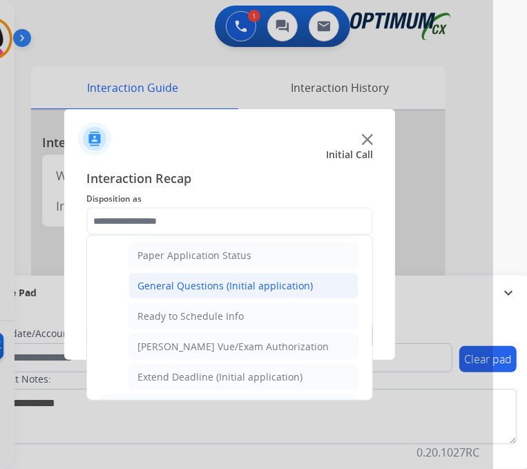
click at [235, 273] on li "General Questions (Initial application)" at bounding box center [243, 286] width 230 height 26
type input "**********"
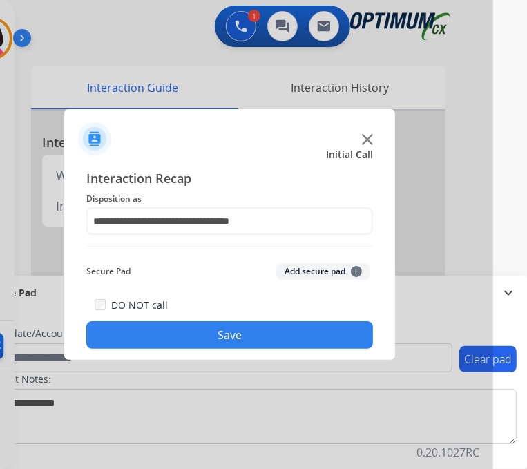
click at [213, 321] on button "Save" at bounding box center [229, 335] width 286 height 28
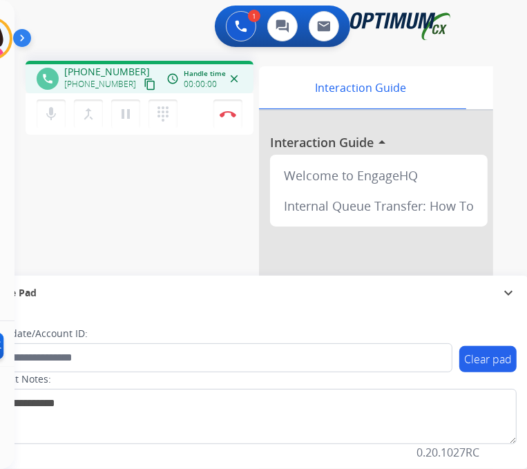
click at [141, 76] on button "content_copy" at bounding box center [149, 84] width 17 height 17
click at [51, 108] on mat-icon "mic" at bounding box center [51, 114] width 17 height 17
click at [53, 112] on button "mic_off Mute" at bounding box center [51, 113] width 29 height 29
click at [26, 158] on div "phone [PHONE_NUMBER] [PHONE_NUMBER] content_copy access_time Call metrics Queue…" at bounding box center [236, 338] width 445 height 576
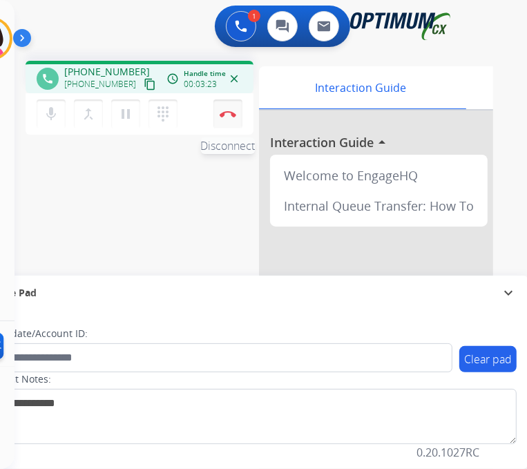
click at [222, 110] on img at bounding box center [227, 113] width 17 height 7
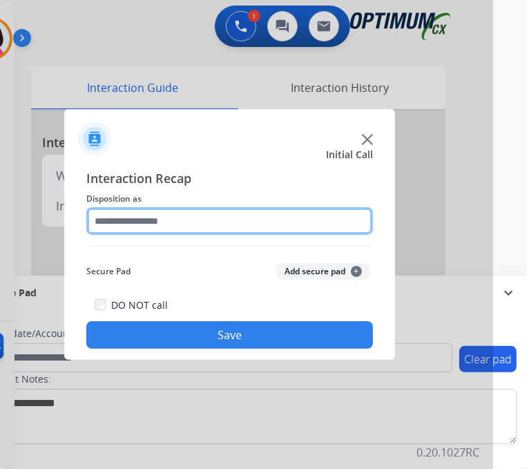
click at [213, 207] on input "text" at bounding box center [229, 221] width 286 height 28
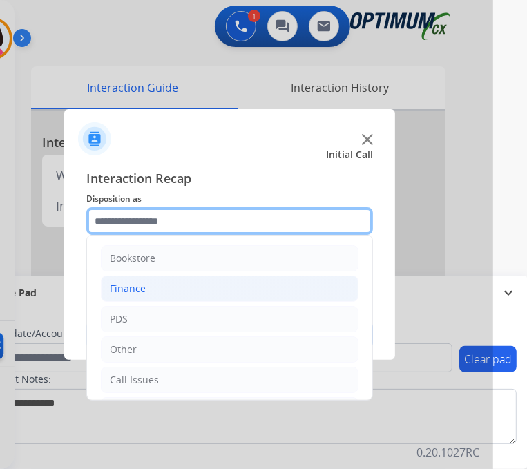
scroll to position [91, 0]
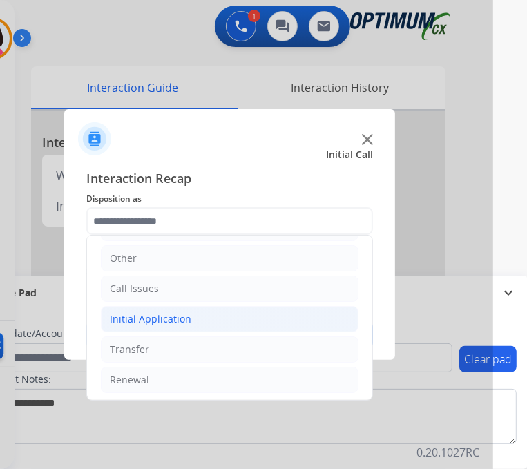
click at [226, 306] on li "Initial Application" at bounding box center [229, 319] width 257 height 26
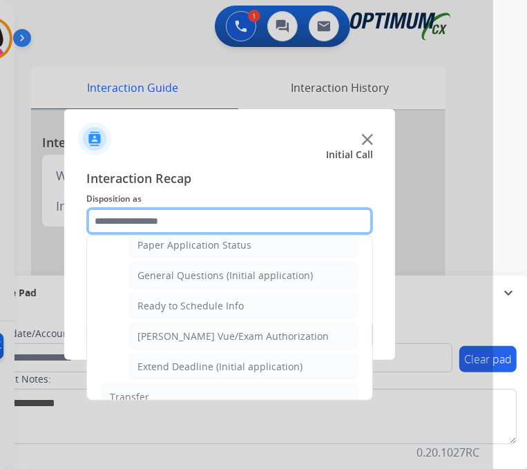
scroll to position [785, 0]
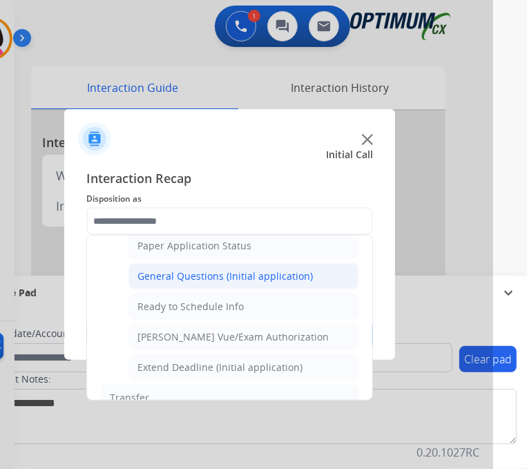
click at [211, 265] on li "General Questions (Initial application)" at bounding box center [243, 276] width 230 height 26
type input "**********"
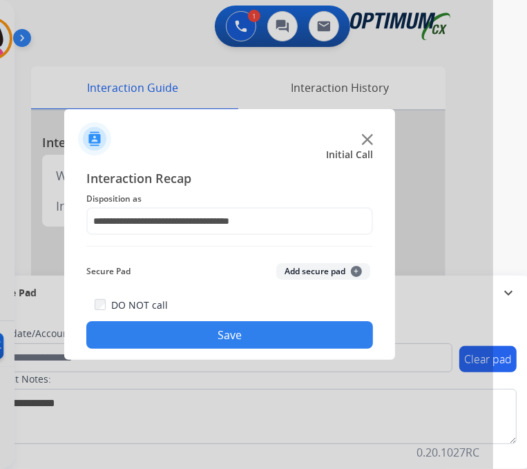
click at [232, 321] on button "Save" at bounding box center [229, 335] width 286 height 28
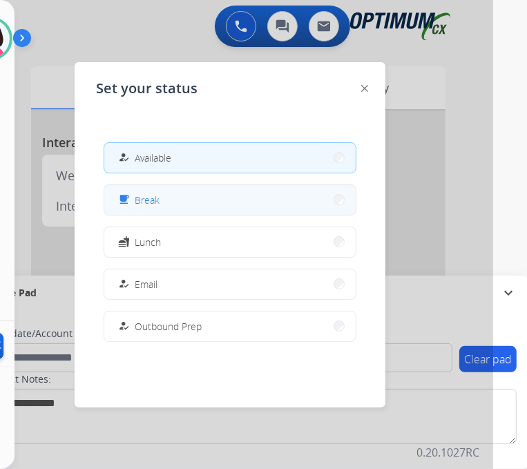
click at [196, 185] on button "free_breakfast Break" at bounding box center [229, 200] width 251 height 30
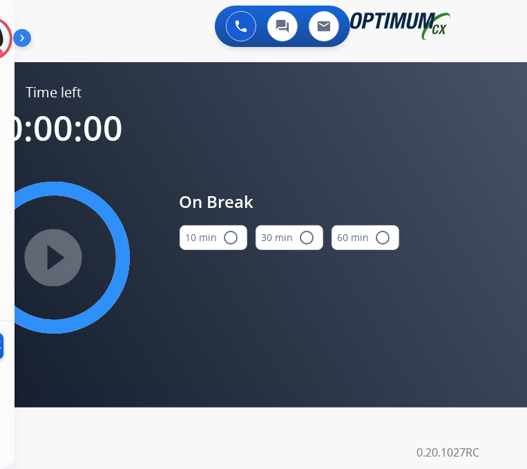
click at [218, 235] on button "10 min radio_button_unchecked" at bounding box center [213, 237] width 68 height 25
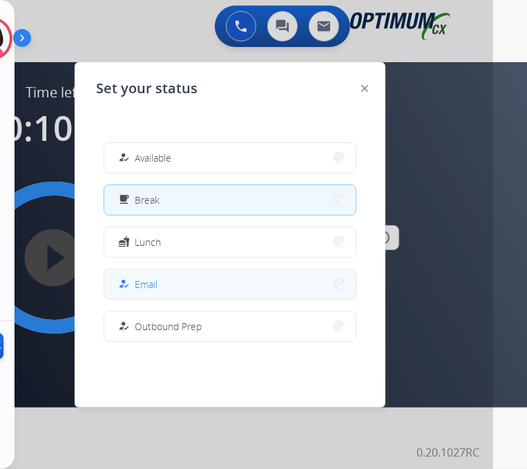
click at [171, 273] on button "how_to_reg Email" at bounding box center [229, 284] width 251 height 30
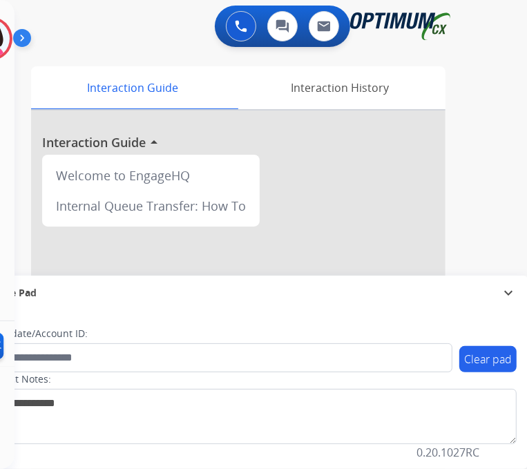
click at [101, 256] on div at bounding box center [238, 367] width 414 height 515
